Goal: Task Accomplishment & Management: Complete application form

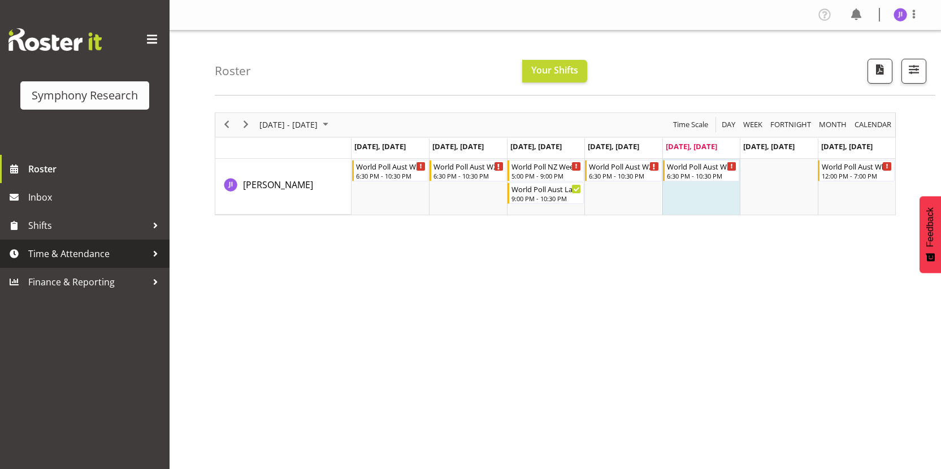
click at [62, 259] on span "Time & Attendance" at bounding box center [87, 253] width 119 height 17
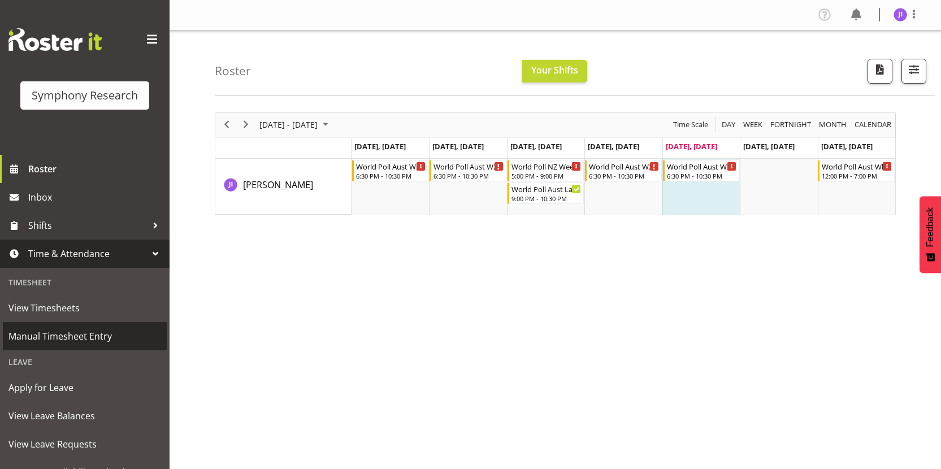
click at [71, 333] on span "Manual Timesheet Entry" at bounding box center [84, 336] width 153 height 17
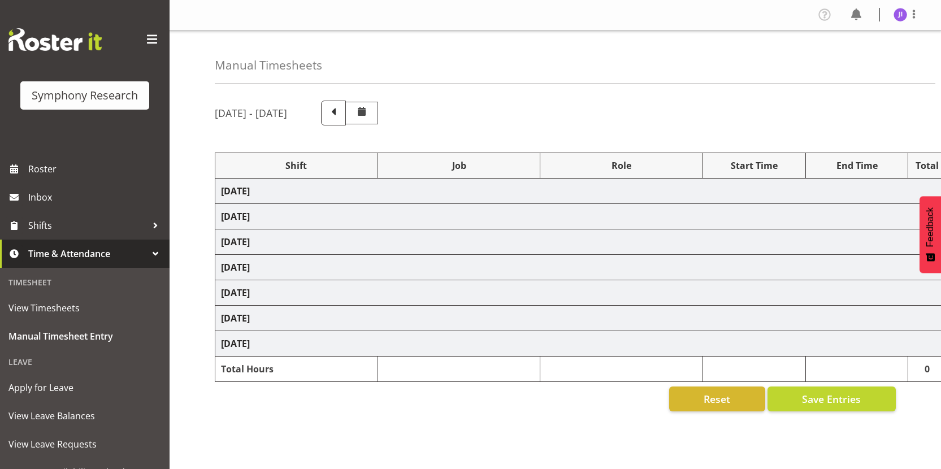
select select "48116"
select select "10499"
select select "48116"
select select "10499"
select select "48116"
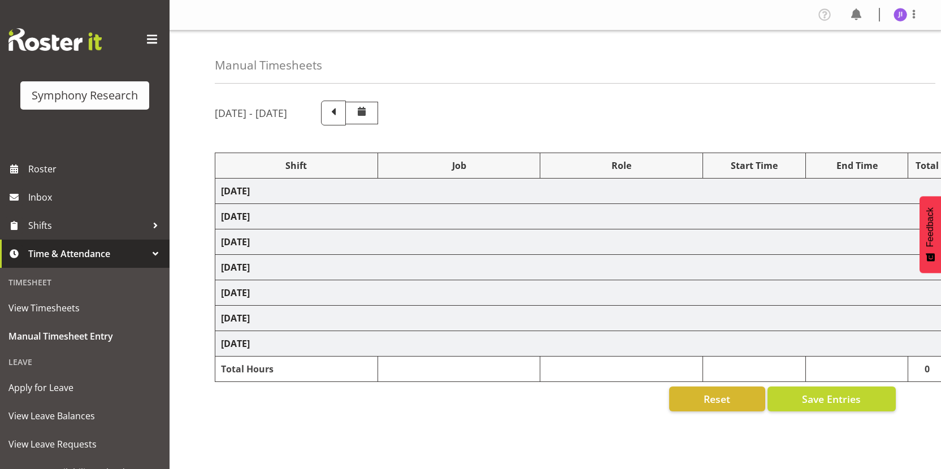
select select "10527"
select select "48116"
select select "10499"
select select "48116"
select select "10499"
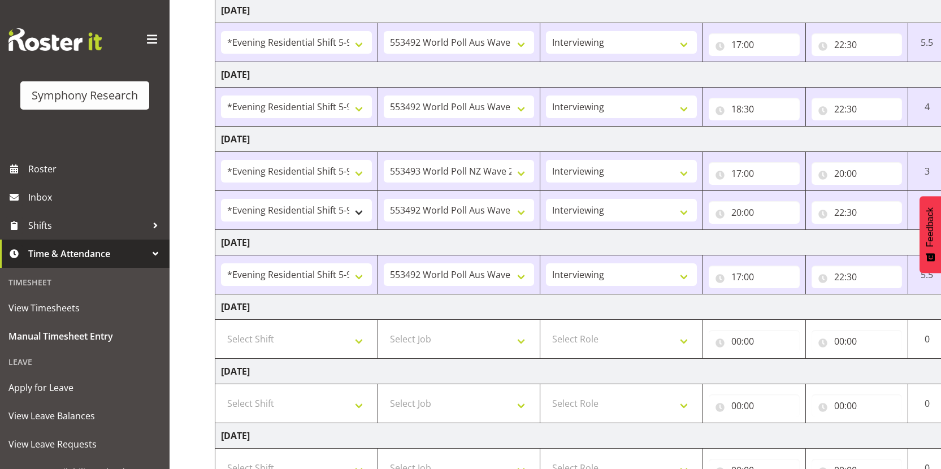
scroll to position [221, 0]
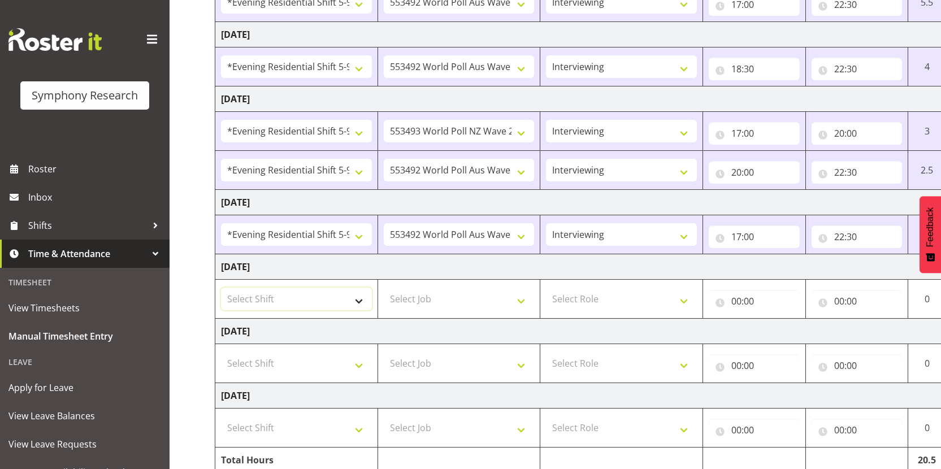
click at [295, 294] on select "Select Shift !!Weekend Residential (Roster IT Shift Label) *Business 9/10am ~ 4…" at bounding box center [296, 299] width 151 height 23
select select "48116"
click at [221, 288] on select "Select Shift !!Weekend Residential (Roster IT Shift Label) *Business 9/10am ~ 4…" at bounding box center [296, 299] width 151 height 23
click at [465, 303] on select "Select Job 550060 IF Admin 553492 World Poll Aus Wave 2 Main 2025 553493 World …" at bounding box center [459, 299] width 151 height 23
select select "10499"
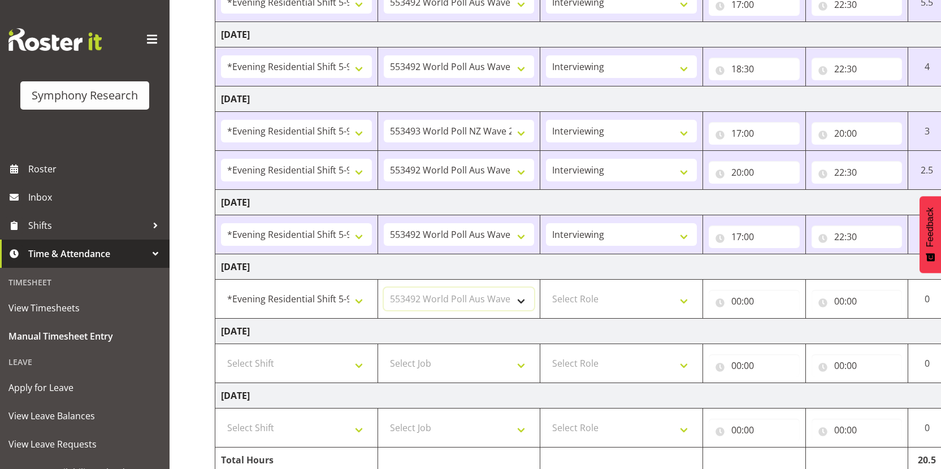
click at [384, 288] on select "Select Job 550060 IF Admin 553492 World Poll Aus Wave 2 Main 2025 553493 World …" at bounding box center [459, 299] width 151 height 23
click at [621, 303] on select "Select Role Interviewing Briefing" at bounding box center [621, 299] width 151 height 23
select select "47"
click at [546, 288] on select "Select Role Interviewing Briefing" at bounding box center [621, 299] width 151 height 23
click at [735, 300] on input "00:00" at bounding box center [753, 301] width 91 height 23
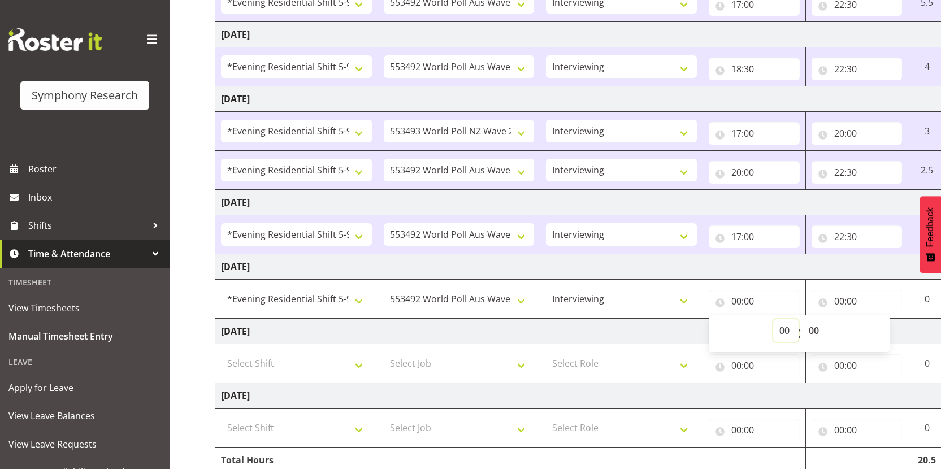
click at [777, 328] on select "00 01 02 03 04 05 06 07 08 09 10 11 12 13 14 15 16 17 18 19 20 21 22 23" at bounding box center [785, 330] width 25 height 23
select select "18"
click at [773, 319] on select "00 01 02 03 04 05 06 07 08 09 10 11 12 13 14 15 16 17 18 19 20 21 22 23" at bounding box center [785, 330] width 25 height 23
type input "18:00"
click at [812, 333] on select "00 01 02 03 04 05 06 07 08 09 10 11 12 13 14 15 16 17 18 19 20 21 22 23 24 25 2…" at bounding box center [814, 330] width 25 height 23
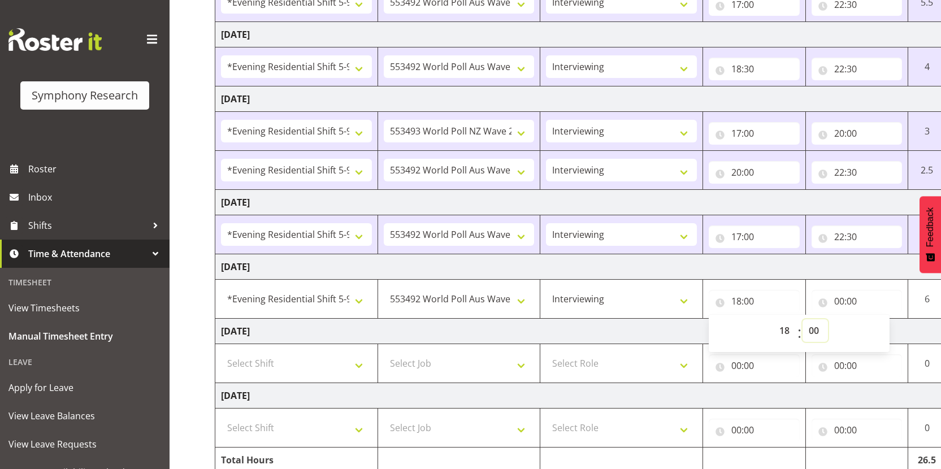
select select "30"
click at [802, 319] on select "00 01 02 03 04 05 06 07 08 09 10 11 12 13 14 15 16 17 18 19 20 21 22 23 24 25 2…" at bounding box center [814, 330] width 25 height 23
type input "18:30"
click at [841, 298] on input "00:00" at bounding box center [856, 301] width 91 height 23
click at [887, 330] on select "00 01 02 03 04 05 06 07 08 09 10 11 12 13 14 15 16 17 18 19 20 21 22 23" at bounding box center [888, 330] width 25 height 23
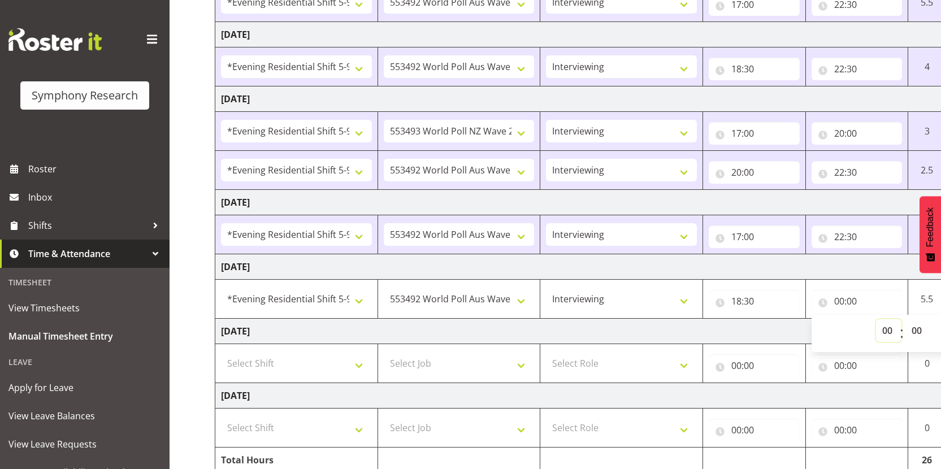
select select "22"
click at [876, 319] on select "00 01 02 03 04 05 06 07 08 09 10 11 12 13 14 15 16 17 18 19 20 21 22 23" at bounding box center [888, 330] width 25 height 23
type input "22:00"
click at [918, 332] on select "00 01 02 03 04 05 06 07 08 09 10 11 12 13 14 15 16 17 18 19 20 21 22 23 24 25 2…" at bounding box center [917, 330] width 25 height 23
select select "30"
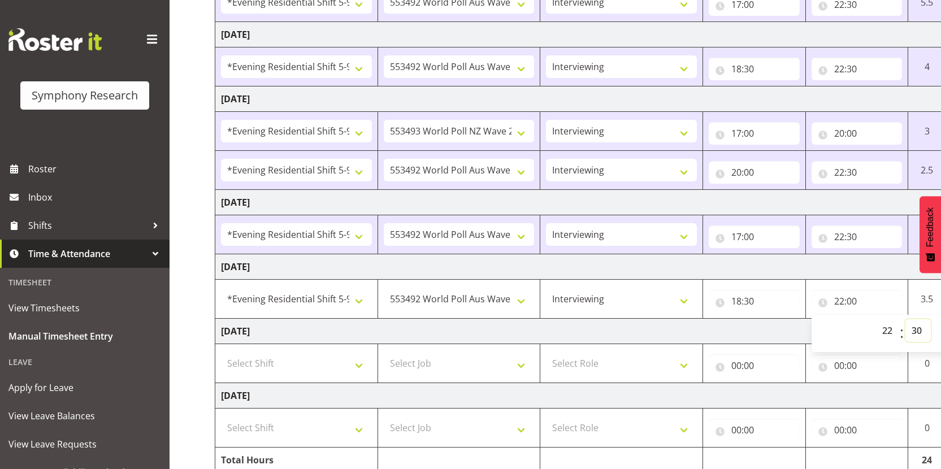
click at [905, 319] on select "00 01 02 03 04 05 06 07 08 09 10 11 12 13 14 15 16 17 18 19 20 21 22 23 24 25 2…" at bounding box center [917, 330] width 25 height 23
type input "22:30"
click at [714, 322] on td "[DATE]" at bounding box center [610, 331] width 790 height 25
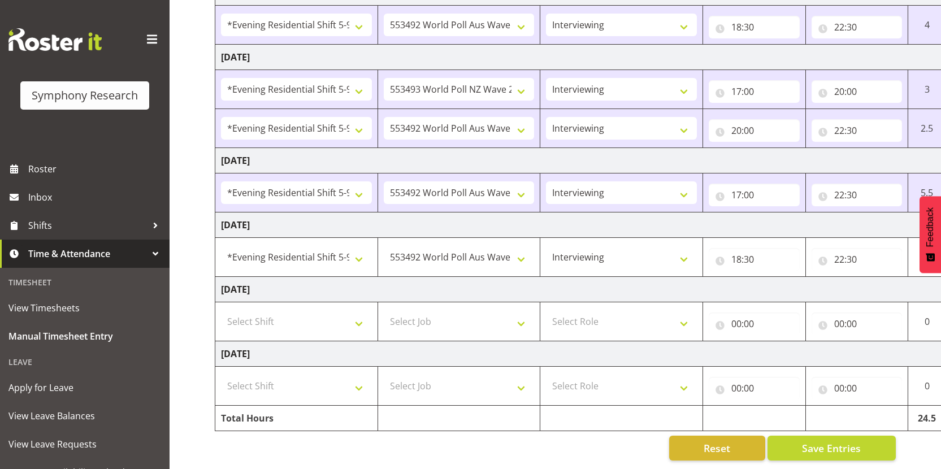
scroll to position [271, 0]
click at [813, 450] on button "Save Entries" at bounding box center [831, 448] width 128 height 25
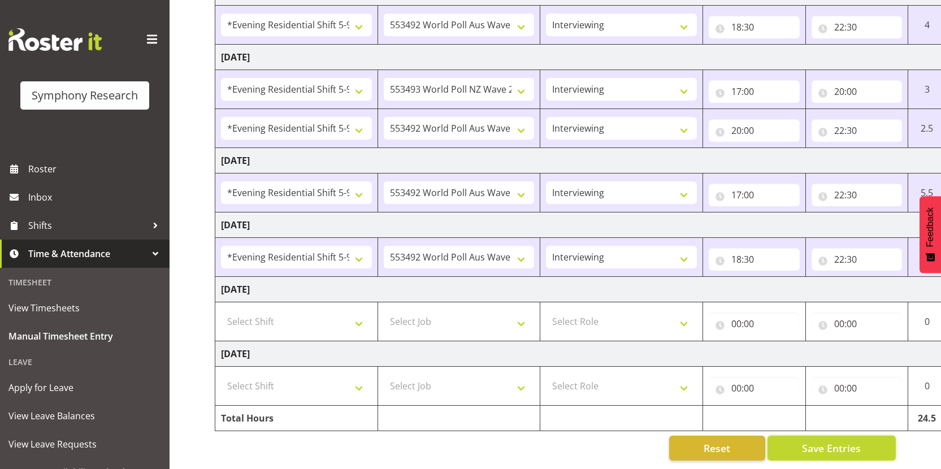
scroll to position [0, 0]
